Goal: Information Seeking & Learning: Learn about a topic

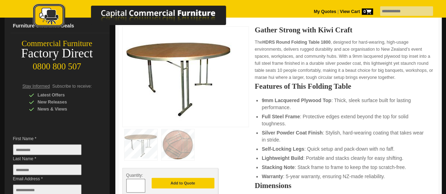
scroll to position [141, 0]
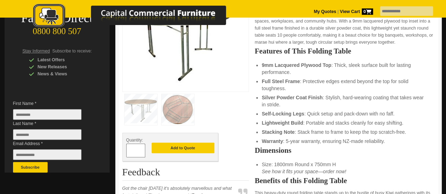
click at [176, 111] on img at bounding box center [178, 109] width 33 height 31
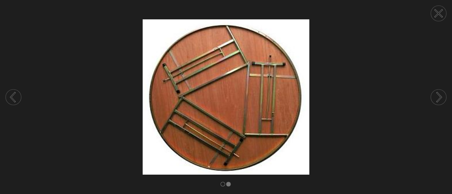
click at [440, 13] on circle at bounding box center [438, 14] width 16 height 16
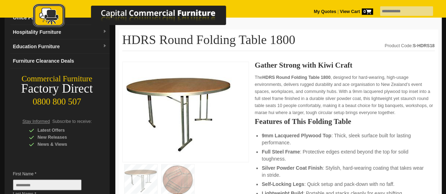
scroll to position [35, 0]
